Goal: Check status: Check status

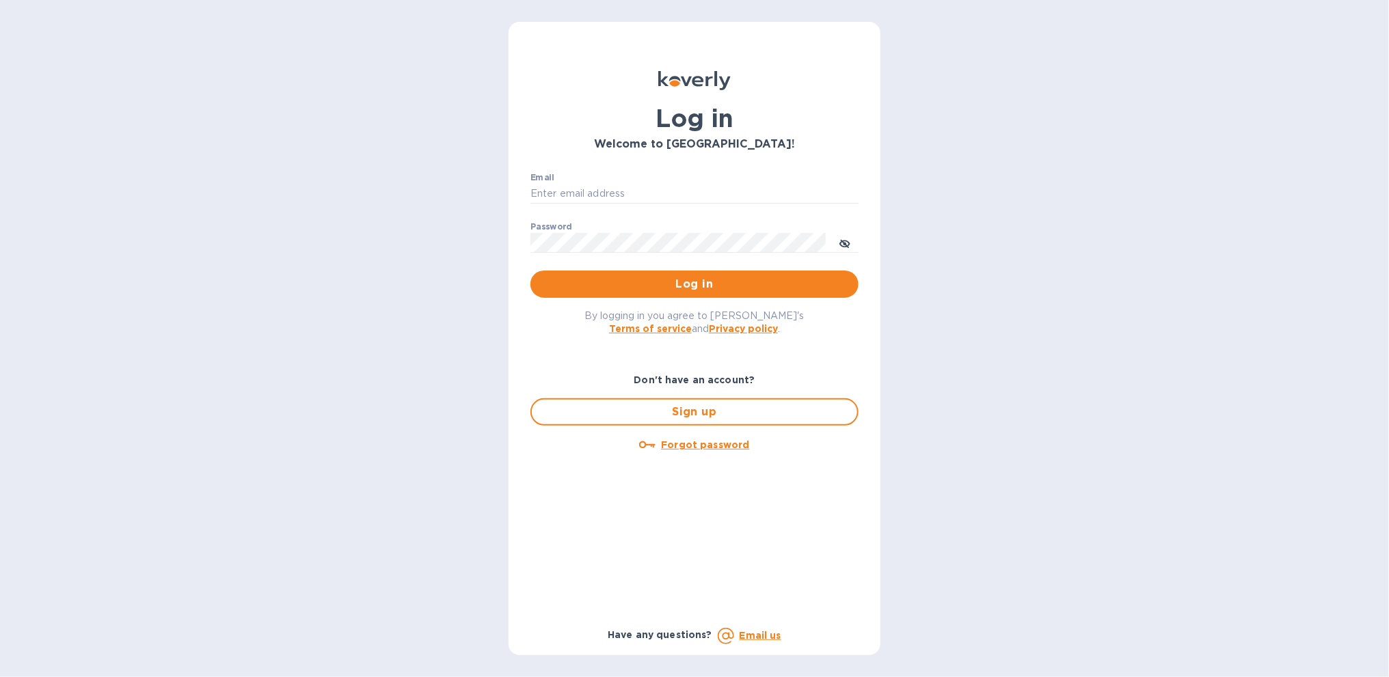
type input "[PERSON_NAME][EMAIL_ADDRESS][DOMAIN_NAME]"
click at [676, 282] on span "Log in" at bounding box center [694, 284] width 306 height 16
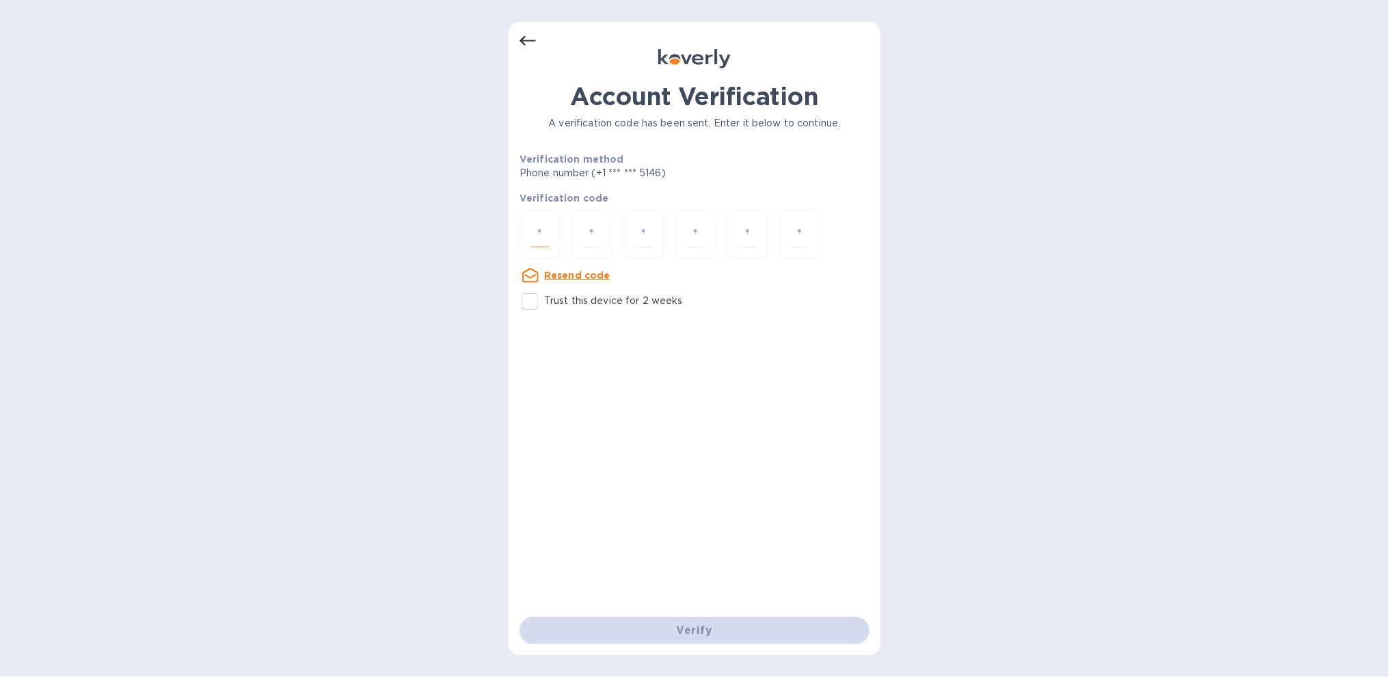
click at [546, 236] on input "number" at bounding box center [540, 234] width 18 height 25
type input "3"
type input "5"
type input "0"
type input "7"
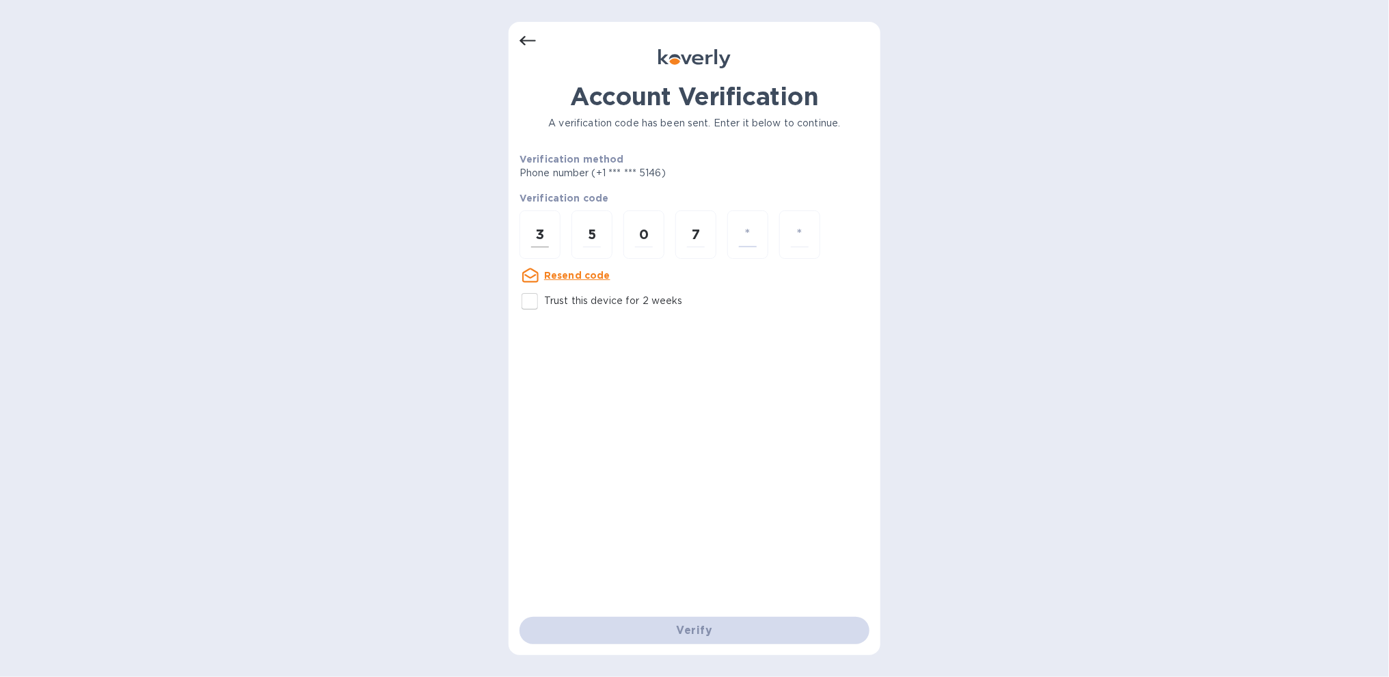
type input "6"
type input "5"
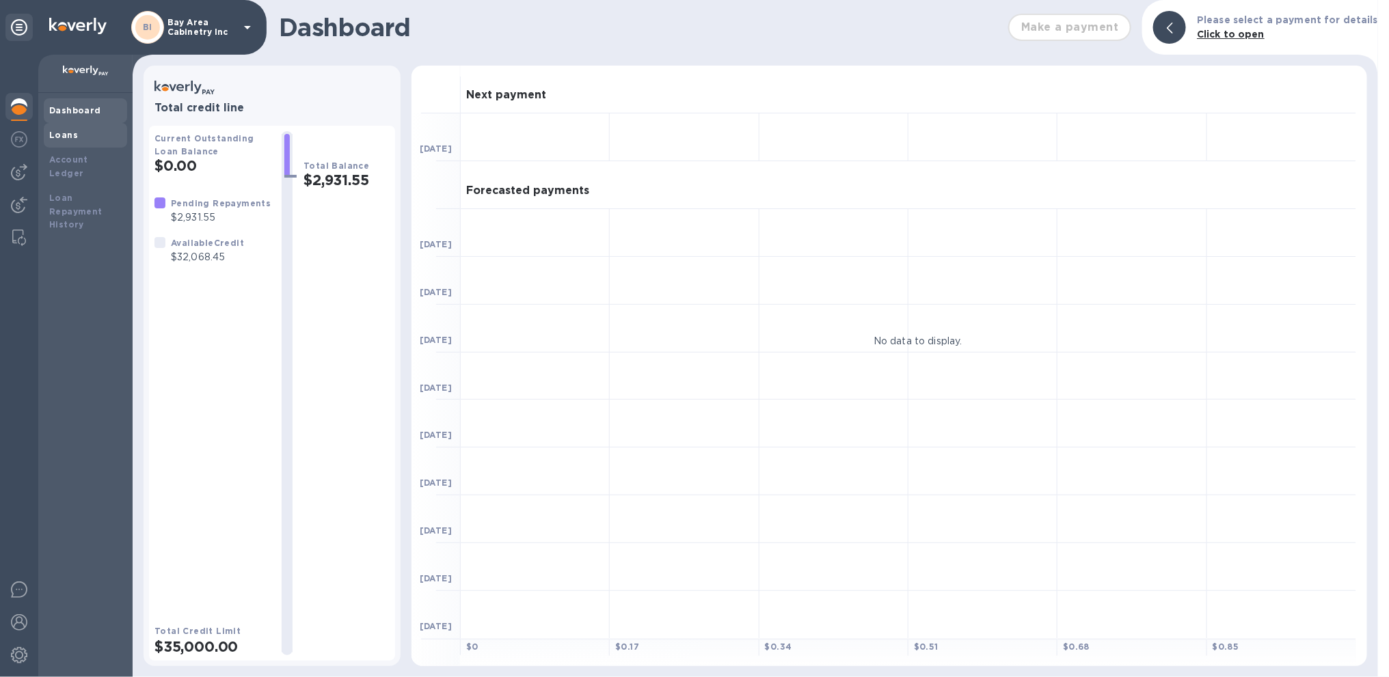
click at [79, 129] on div "Loans" at bounding box center [85, 135] width 72 height 14
